Goal: Task Accomplishment & Management: Use online tool/utility

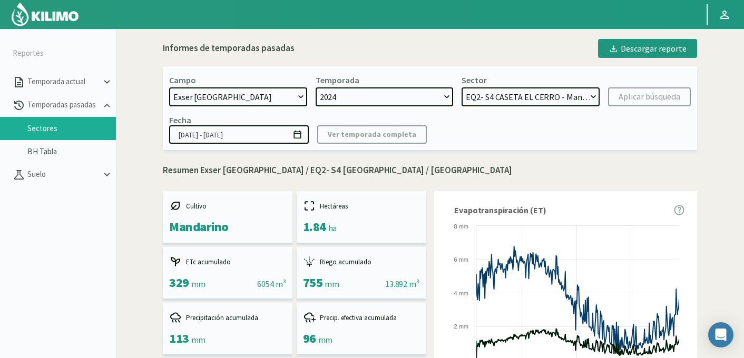
select select "734: Object"
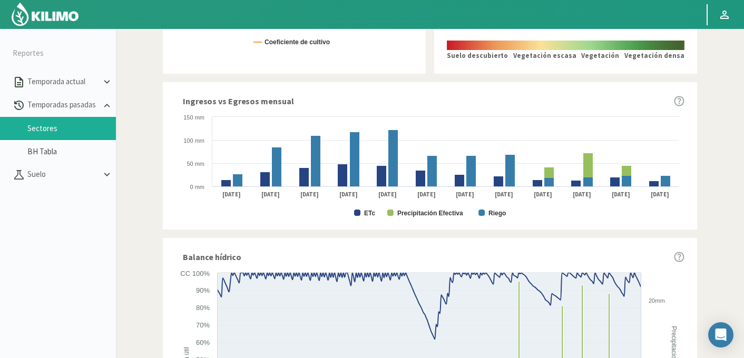
scroll to position [635, 0]
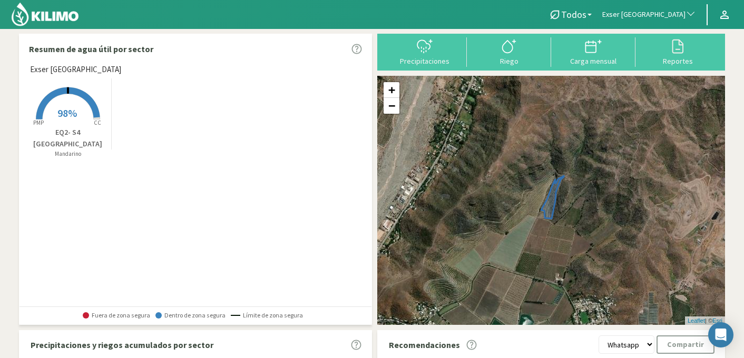
click at [640, 18] on span "Exser [GEOGRAPHIC_DATA]" at bounding box center [643, 14] width 83 height 11
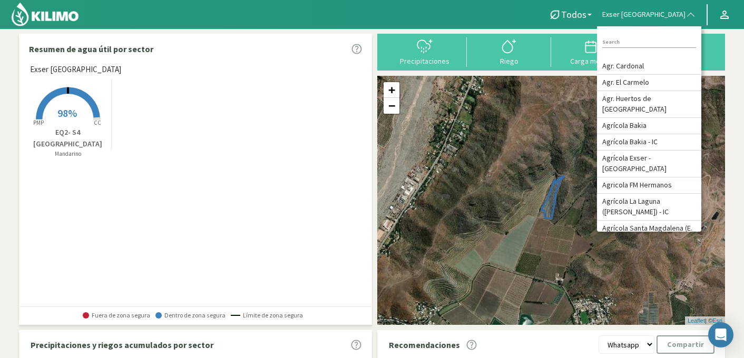
click at [147, 180] on div "Exser [GEOGRAPHIC_DATA] Created with Highcharts 9.2.2 PMP CC 98% EQ2- S4 CASETA…" at bounding box center [198, 185] width 347 height 242
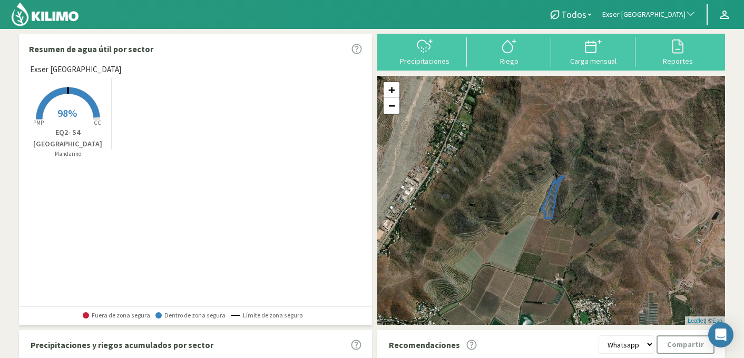
click at [63, 119] on span "98%" at bounding box center [66, 112] width 19 height 13
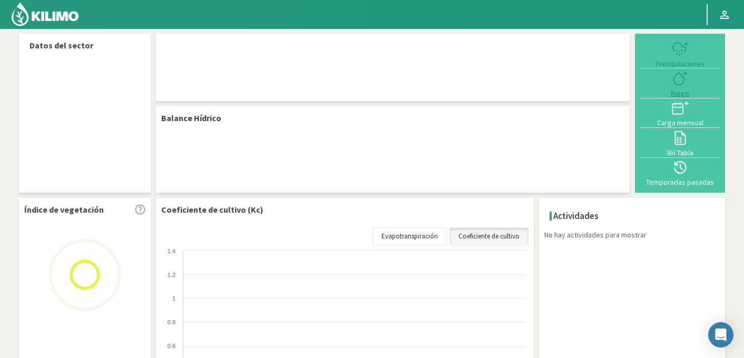
select select "95: Object"
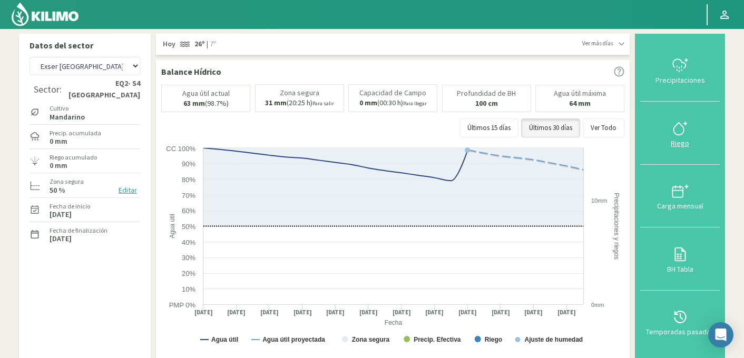
click at [678, 129] on icon at bounding box center [680, 128] width 17 height 17
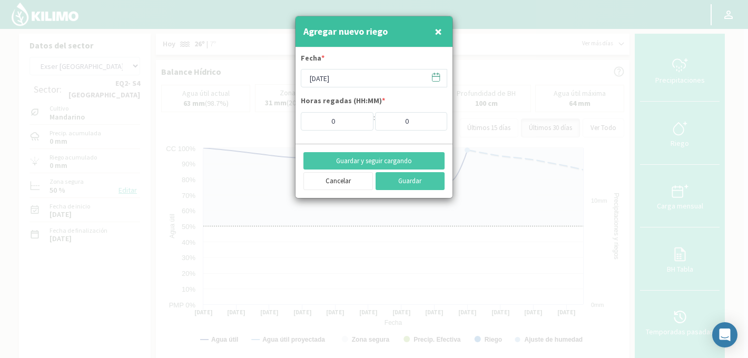
click at [436, 77] on icon at bounding box center [436, 77] width 10 height 10
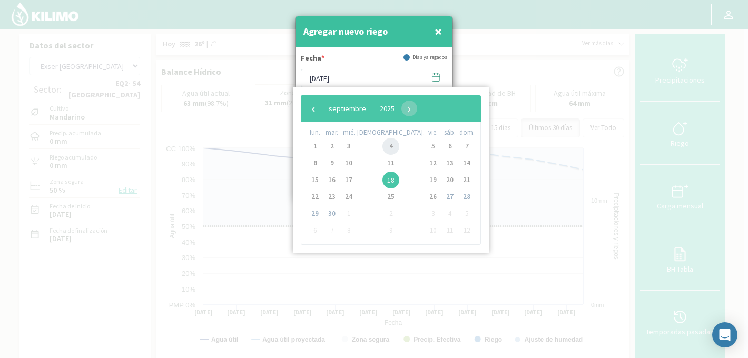
click at [382, 148] on span "4" at bounding box center [390, 146] width 17 height 17
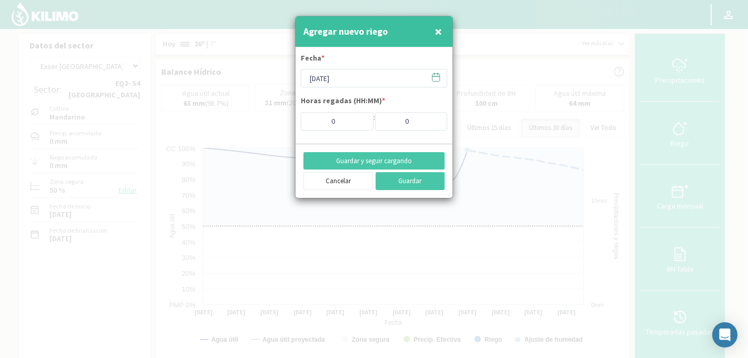
click at [436, 77] on icon at bounding box center [436, 77] width 10 height 10
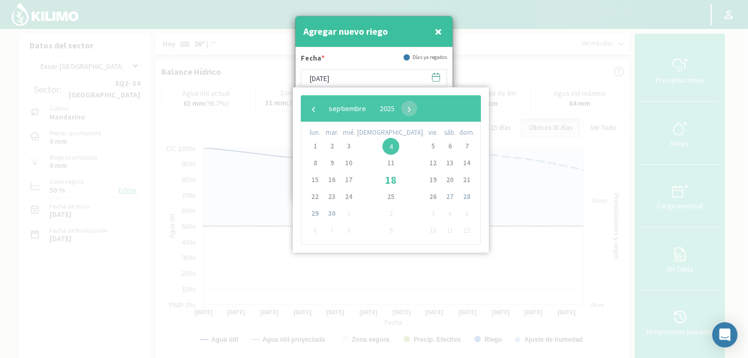
click at [436, 77] on icon at bounding box center [436, 77] width 10 height 10
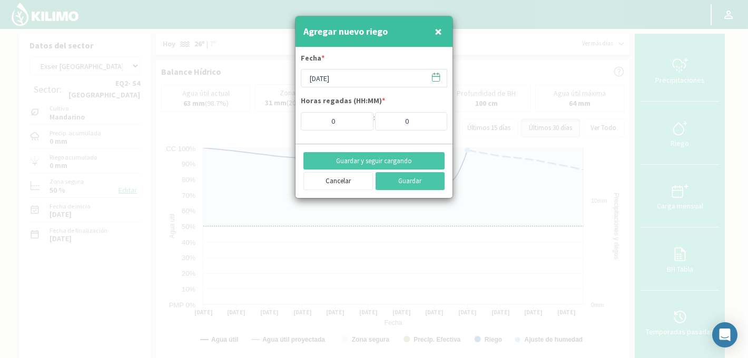
click at [442, 34] on button "×" at bounding box center [438, 31] width 13 height 21
type input "[DATE]"
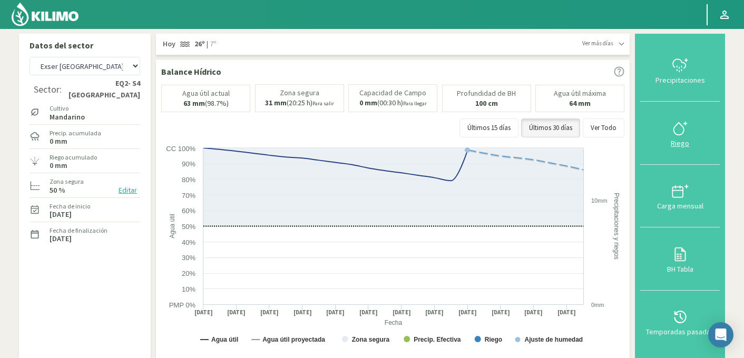
click at [688, 127] on icon at bounding box center [680, 128] width 17 height 17
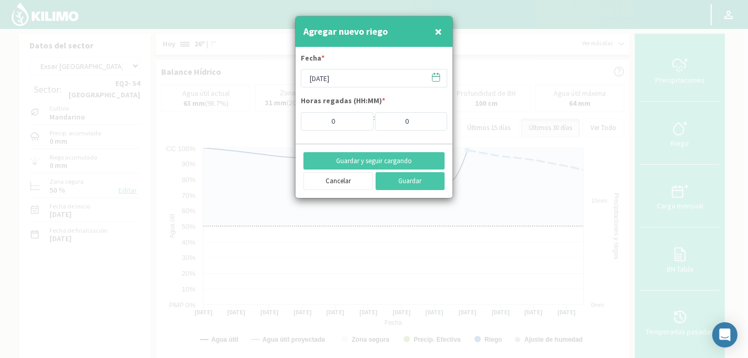
click at [378, 98] on label "Horas regadas (HH:MM) *" at bounding box center [343, 102] width 84 height 14
click at [437, 77] on icon at bounding box center [436, 77] width 10 height 10
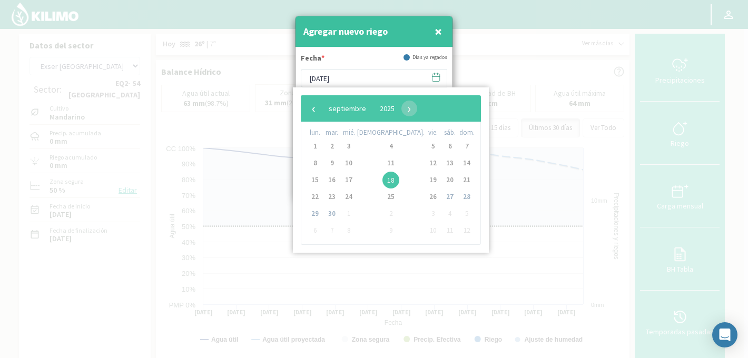
click at [366, 53] on div "Fecha * Días ya regados" at bounding box center [374, 61] width 146 height 16
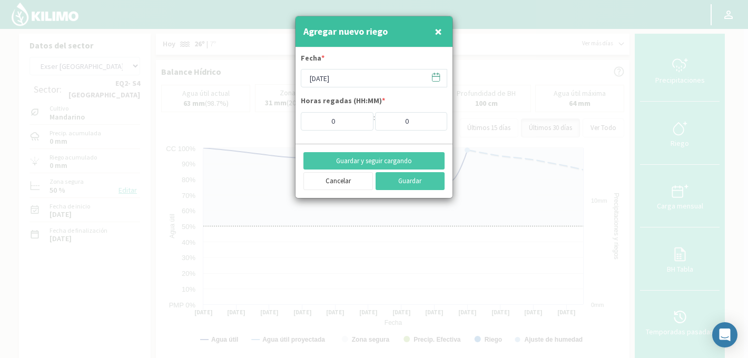
click at [440, 32] on span "×" at bounding box center [438, 31] width 7 height 17
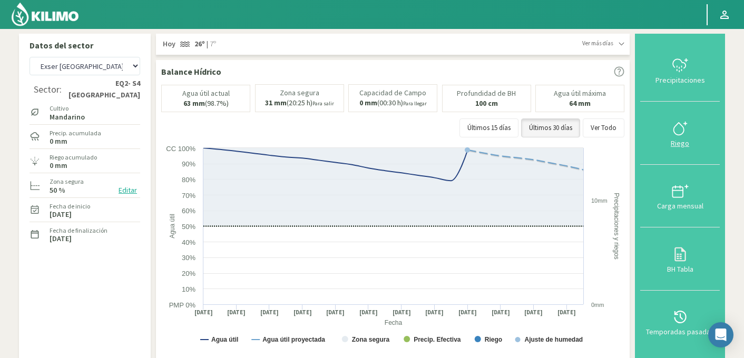
click at [678, 140] on div "Riego" at bounding box center [679, 143] width 73 height 7
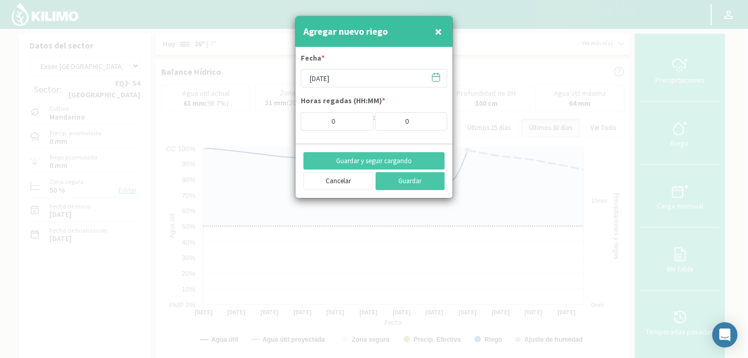
click at [438, 34] on span "×" at bounding box center [438, 31] width 7 height 17
